Goal: Task Accomplishment & Management: Manage account settings

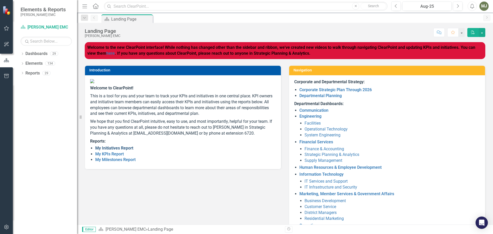
click at [124, 150] on link "My Initiatives Report" at bounding box center [114, 147] width 38 height 5
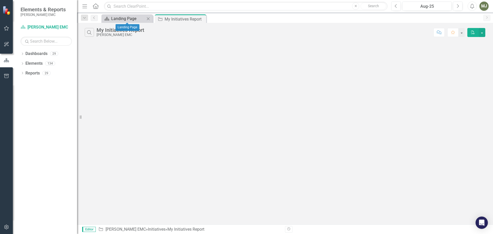
click at [116, 19] on div "Landing Page" at bounding box center [128, 18] width 34 height 6
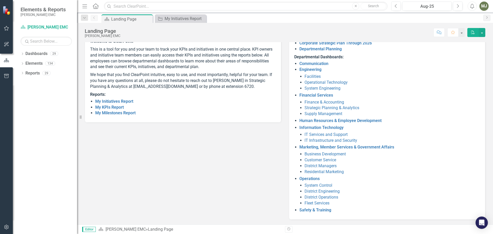
scroll to position [47, 0]
click at [104, 109] on link "My KPIs Report" at bounding box center [109, 106] width 28 height 5
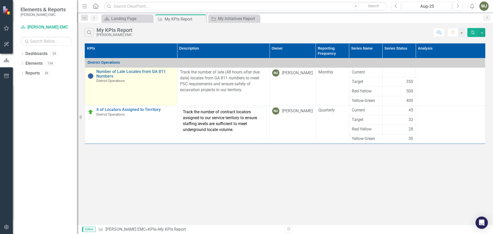
click at [128, 83] on td "Number of Late Locates from GA 811 Numbers District Operations Edit Edit KPI Li…" at bounding box center [131, 87] width 92 height 38
click at [127, 87] on td "Number of Late Locates from GA 811 Numbers District Operations Edit Edit KPI Li…" at bounding box center [131, 87] width 92 height 38
click at [127, 71] on link "Number of Late Locates from GA 811 Numbers" at bounding box center [135, 73] width 78 height 9
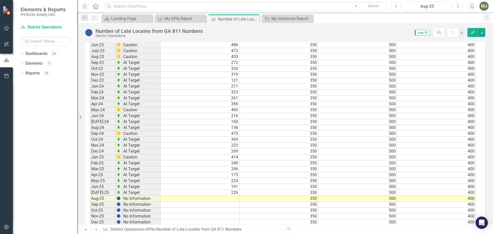
scroll to position [460, 0]
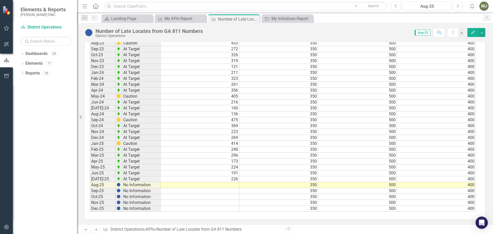
click at [233, 185] on td at bounding box center [199, 185] width 79 height 6
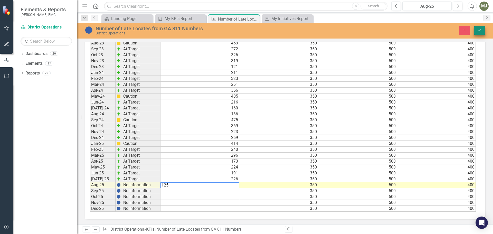
type textarea "125"
click at [477, 29] on icon "Save" at bounding box center [479, 30] width 5 height 4
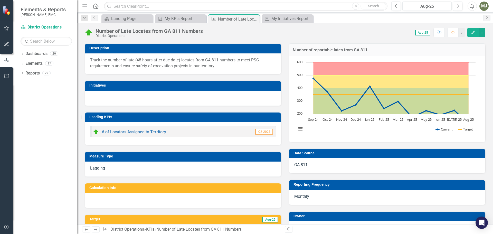
scroll to position [0, 0]
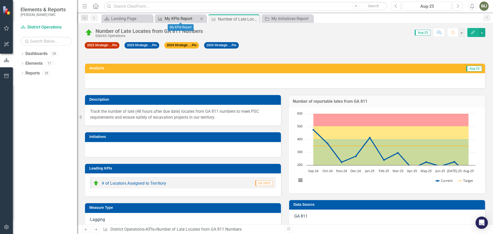
click at [177, 17] on div "My KPIs Report" at bounding box center [181, 18] width 34 height 6
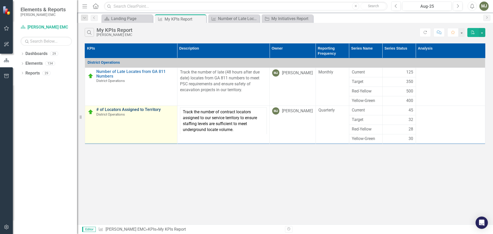
click at [127, 110] on link "# of Locators Assigned to Territory" at bounding box center [135, 109] width 78 height 5
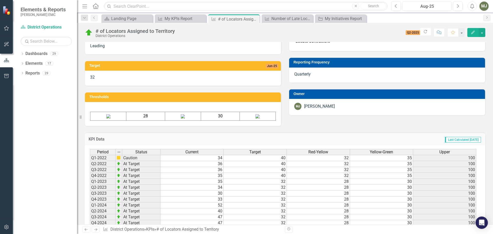
scroll to position [216, 0]
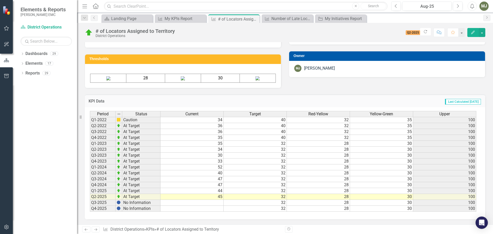
click at [220, 202] on td at bounding box center [191, 203] width 63 height 6
